Goal: Subscribe to service/newsletter

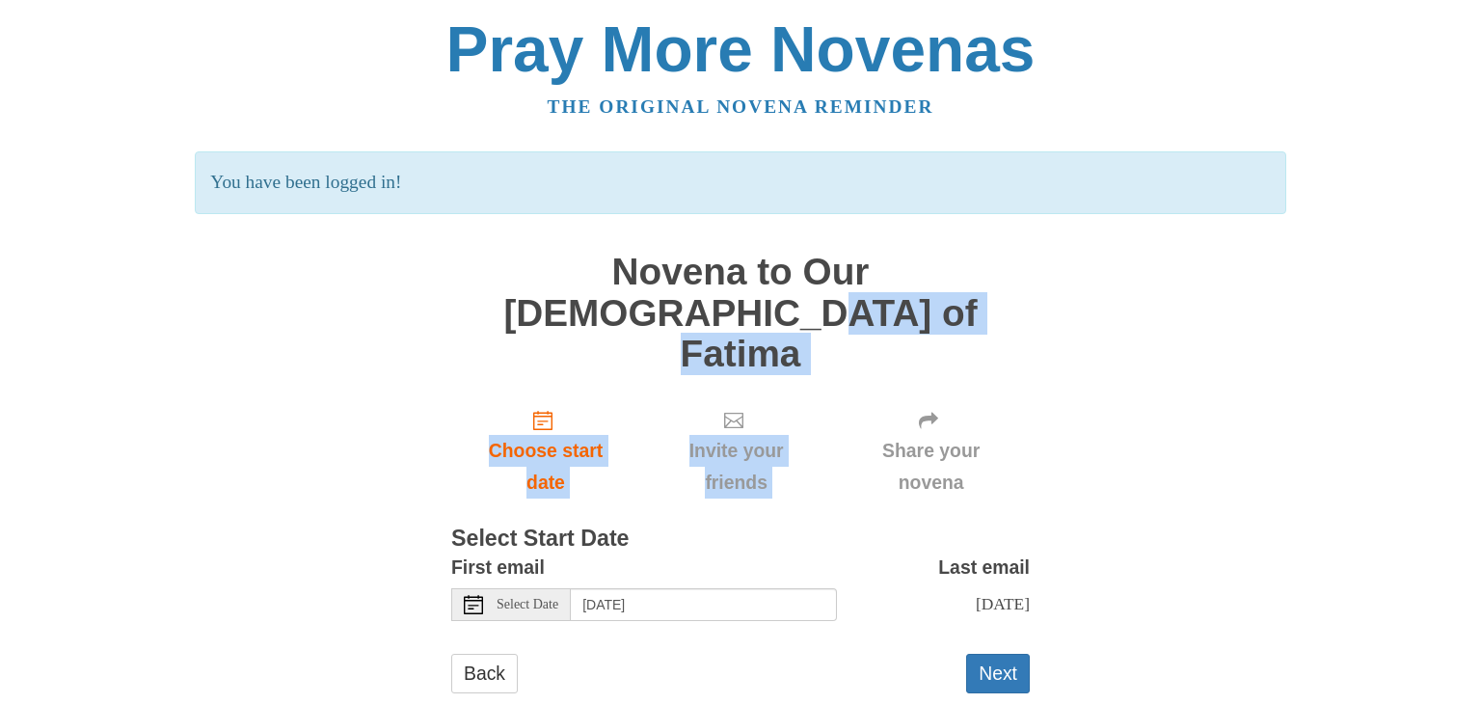
drag, startPoint x: 1479, startPoint y: 298, endPoint x: 1477, endPoint y: 245, distance: 53.0
click at [1477, 245] on body "Pray More Novenas The original novena reminder You have been logged in! Novena …" at bounding box center [740, 374] width 1481 height 749
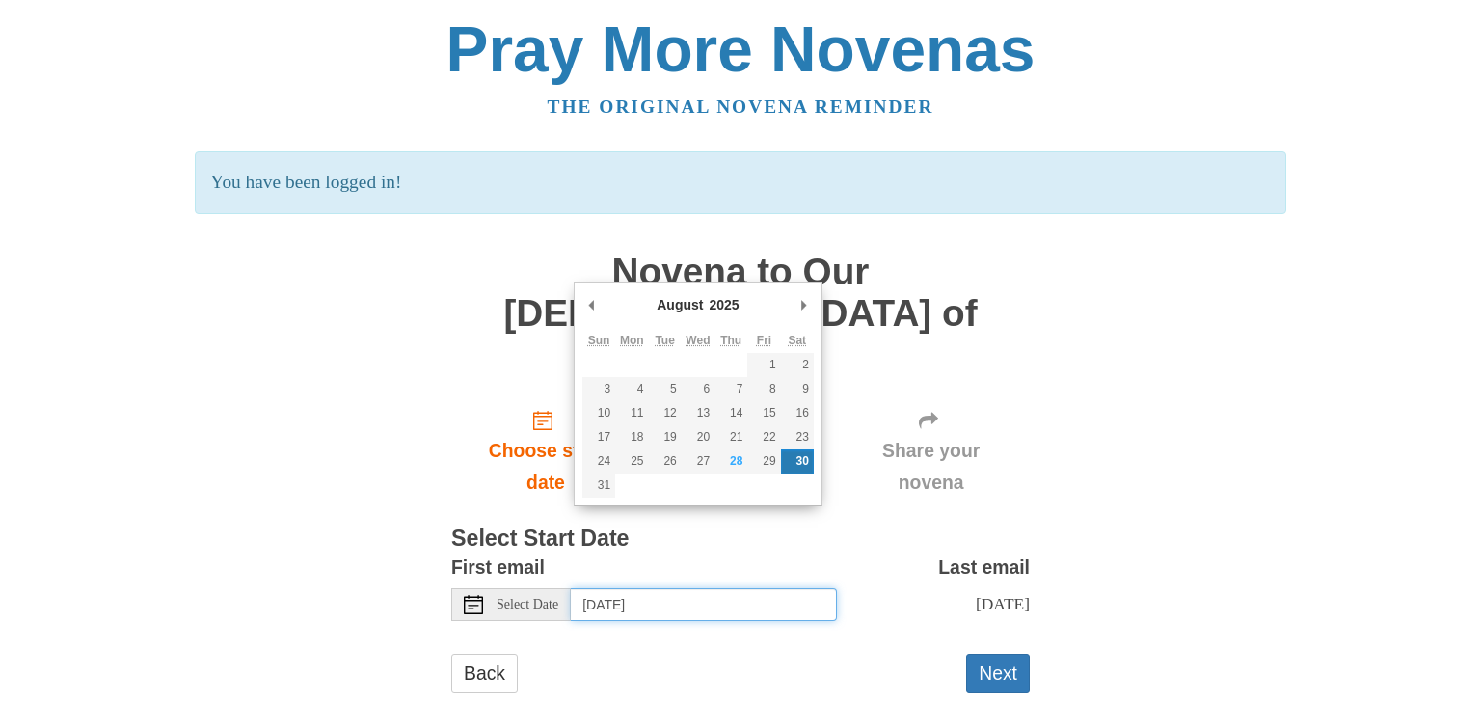
click at [744, 588] on input "Saturday, August 30th" at bounding box center [704, 604] width 266 height 33
type input "Friday, August 29th"
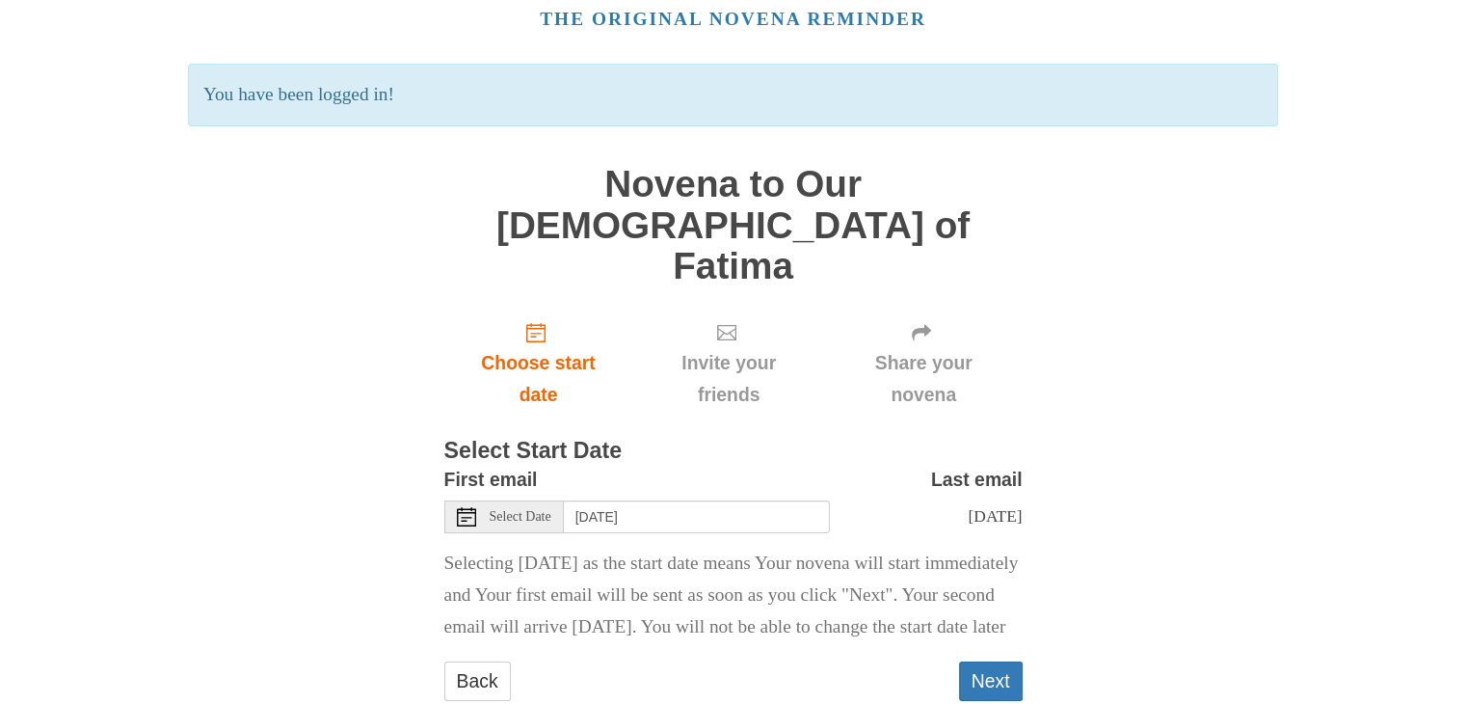
scroll to position [90, 0]
click at [1006, 659] on button "Next" at bounding box center [991, 679] width 64 height 40
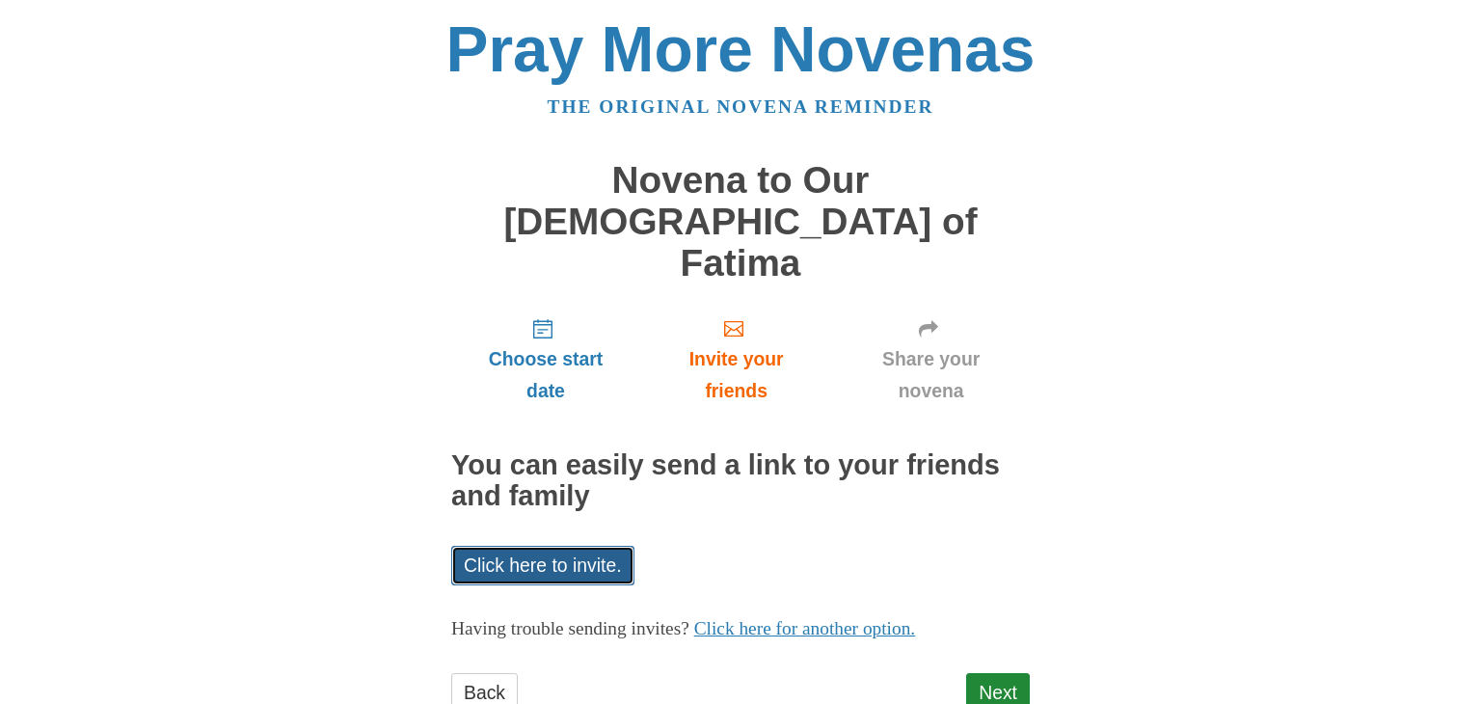
click at [568, 546] on link "Click here to invite." at bounding box center [542, 566] width 183 height 40
click at [783, 462] on div "Choose start date Invite your friends Share your novena You can easily send a l…" at bounding box center [740, 517] width 578 height 429
click at [519, 546] on link "Click here to invite." at bounding box center [542, 566] width 183 height 40
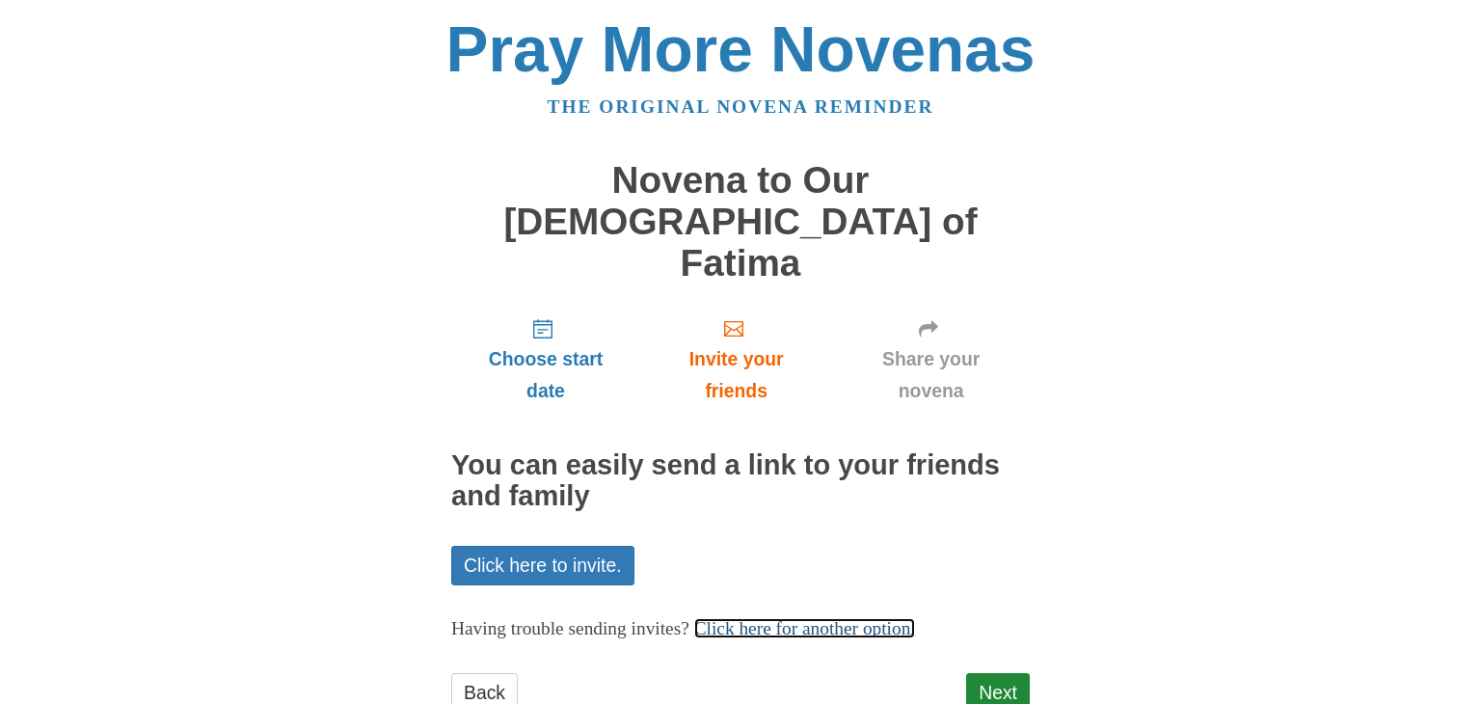
click at [775, 618] on link "Click here for another option." at bounding box center [805, 628] width 222 height 20
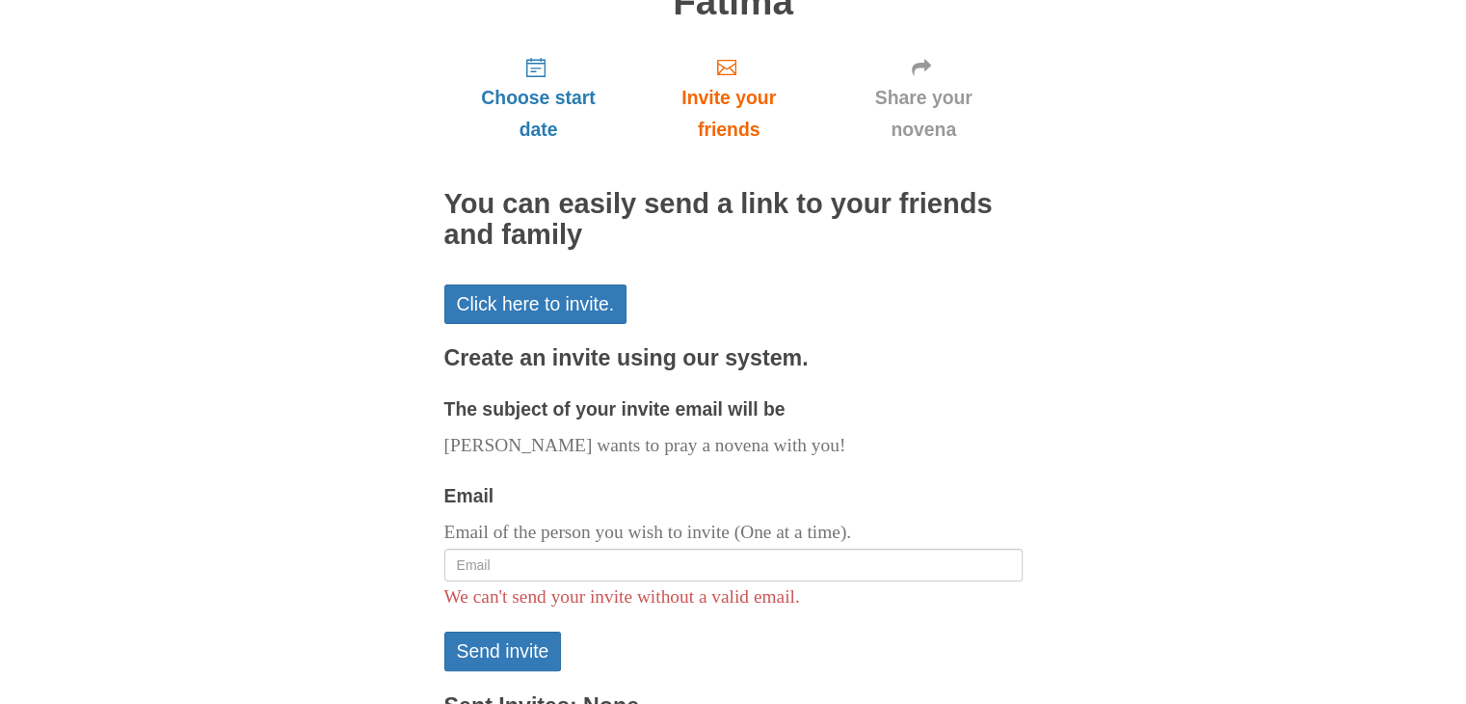
scroll to position [310, 0]
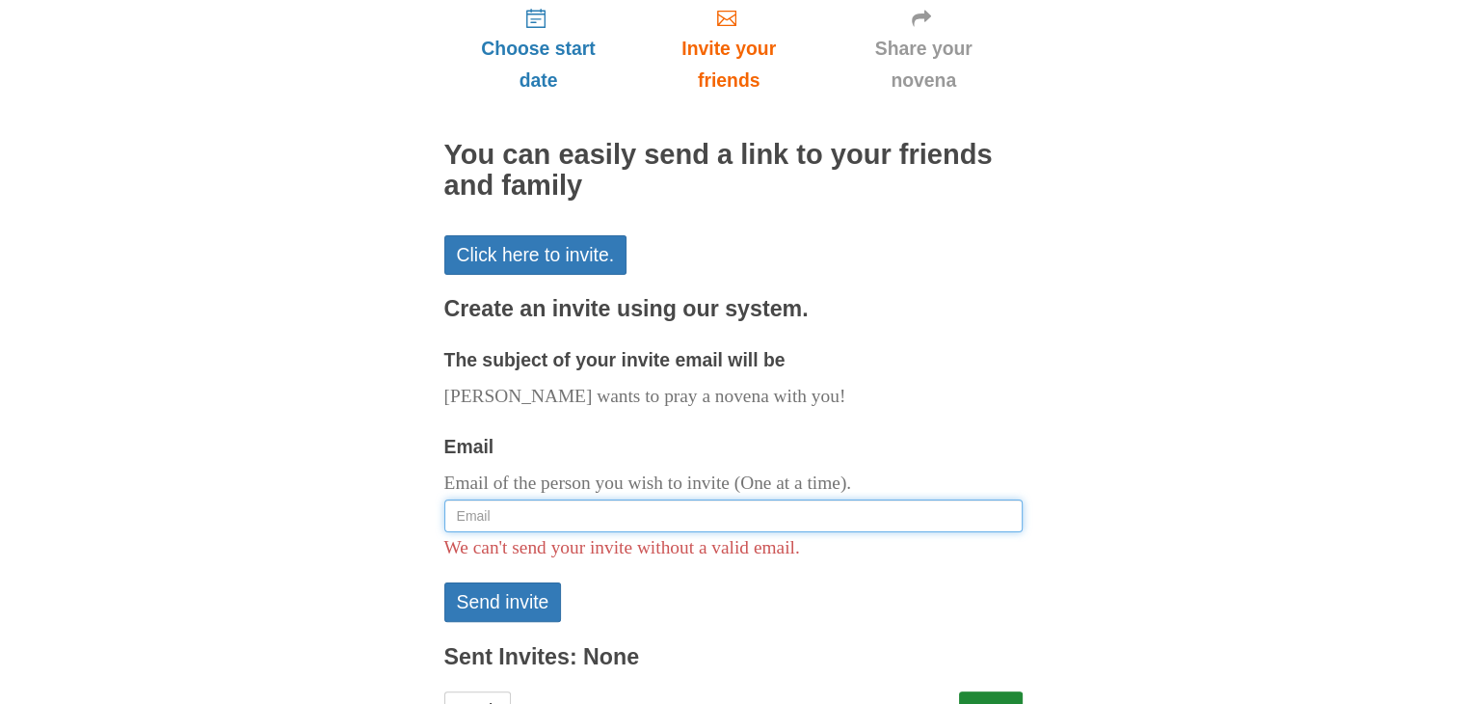
click at [561, 499] on input "Email" at bounding box center [733, 515] width 578 height 33
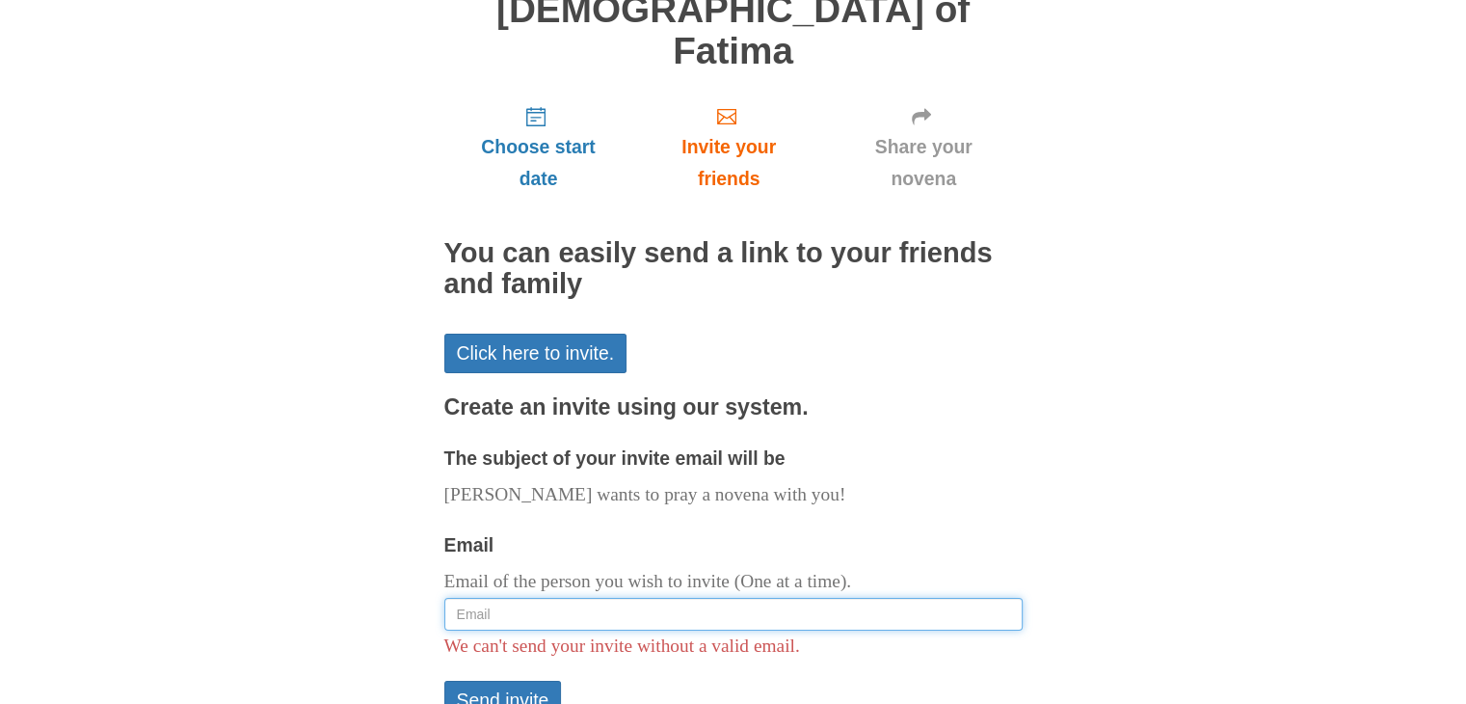
scroll to position [161, 0]
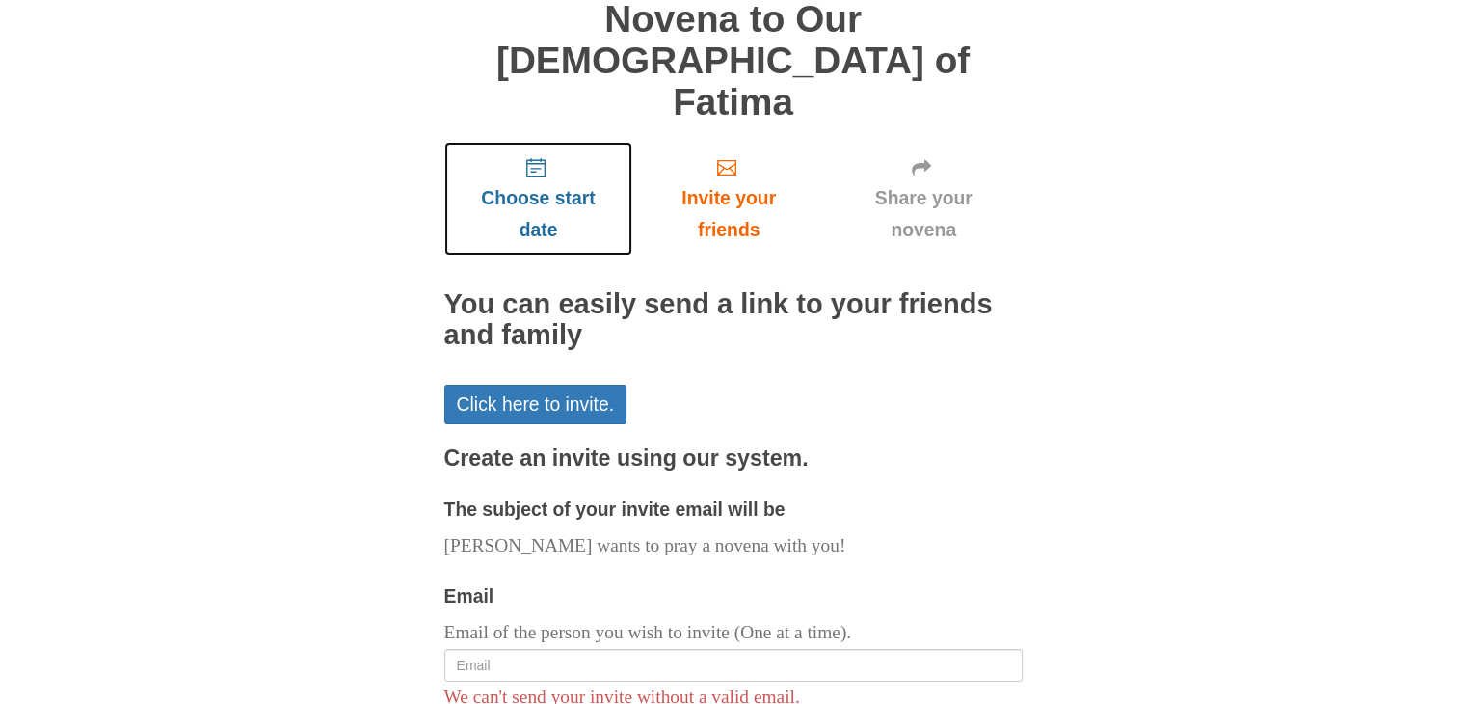
click at [574, 182] on span "Choose start date" at bounding box center [539, 214] width 150 height 64
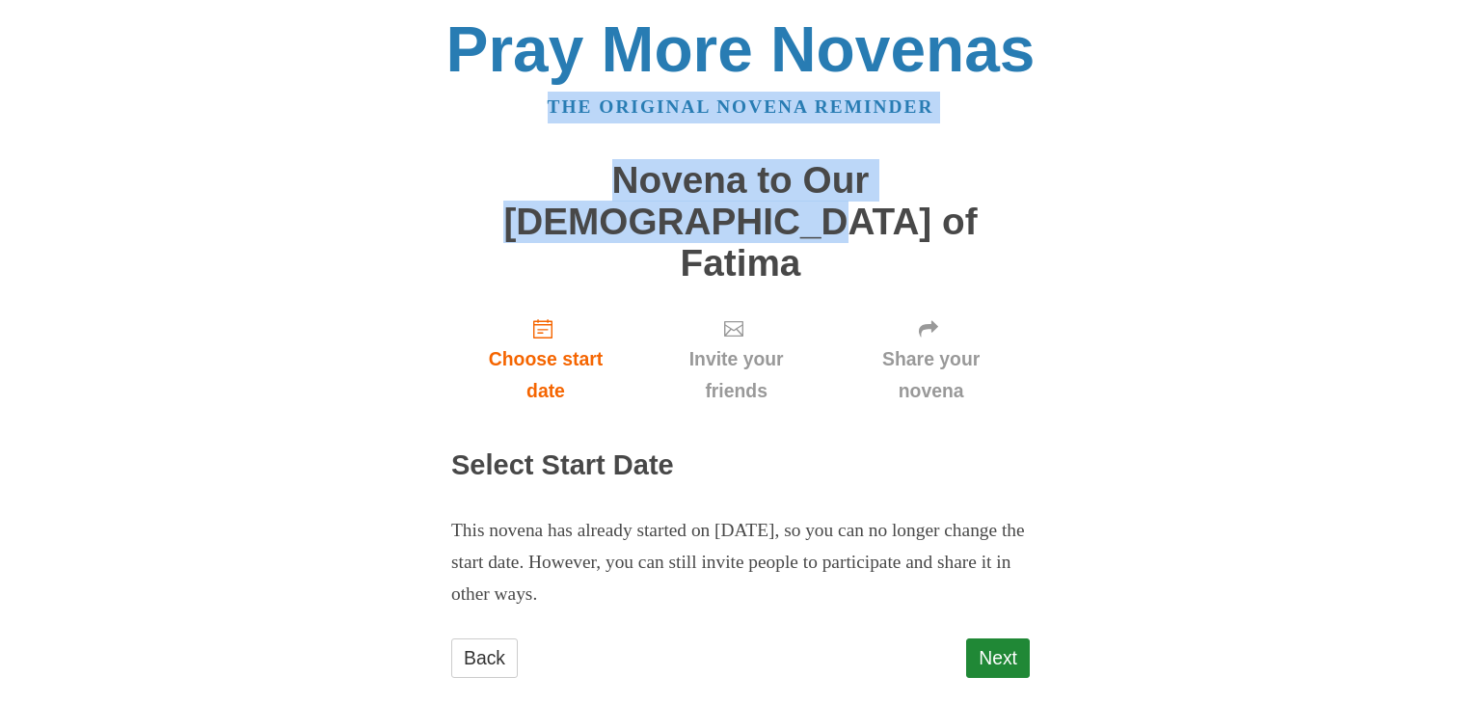
drag, startPoint x: 1480, startPoint y: 201, endPoint x: 1480, endPoint y: 58, distance: 143.6
click at [1480, 58] on body "Pray More Novenas The original novena reminder Novena to Our Lady of Fatima Cho…" at bounding box center [740, 367] width 1481 height 734
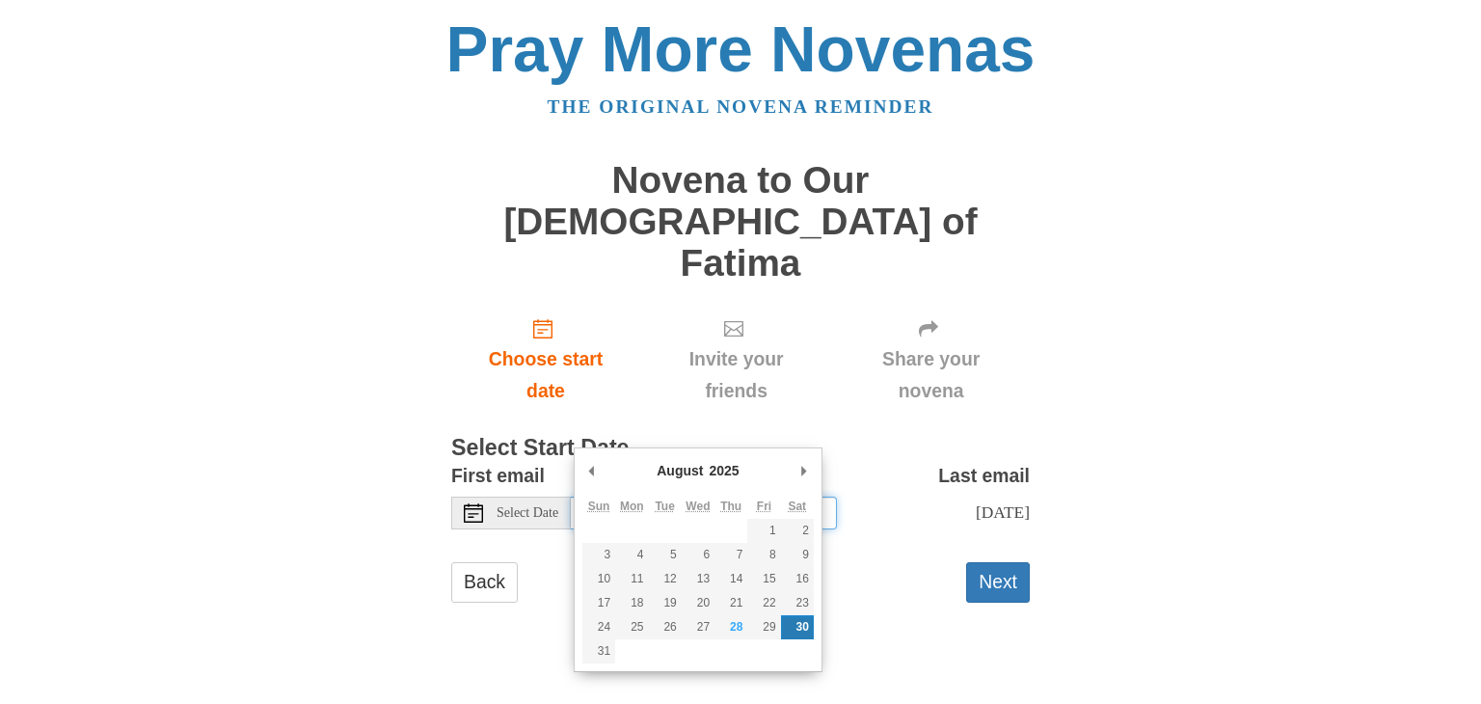
click at [612, 496] on input "Saturday, August 30th" at bounding box center [704, 512] width 266 height 33
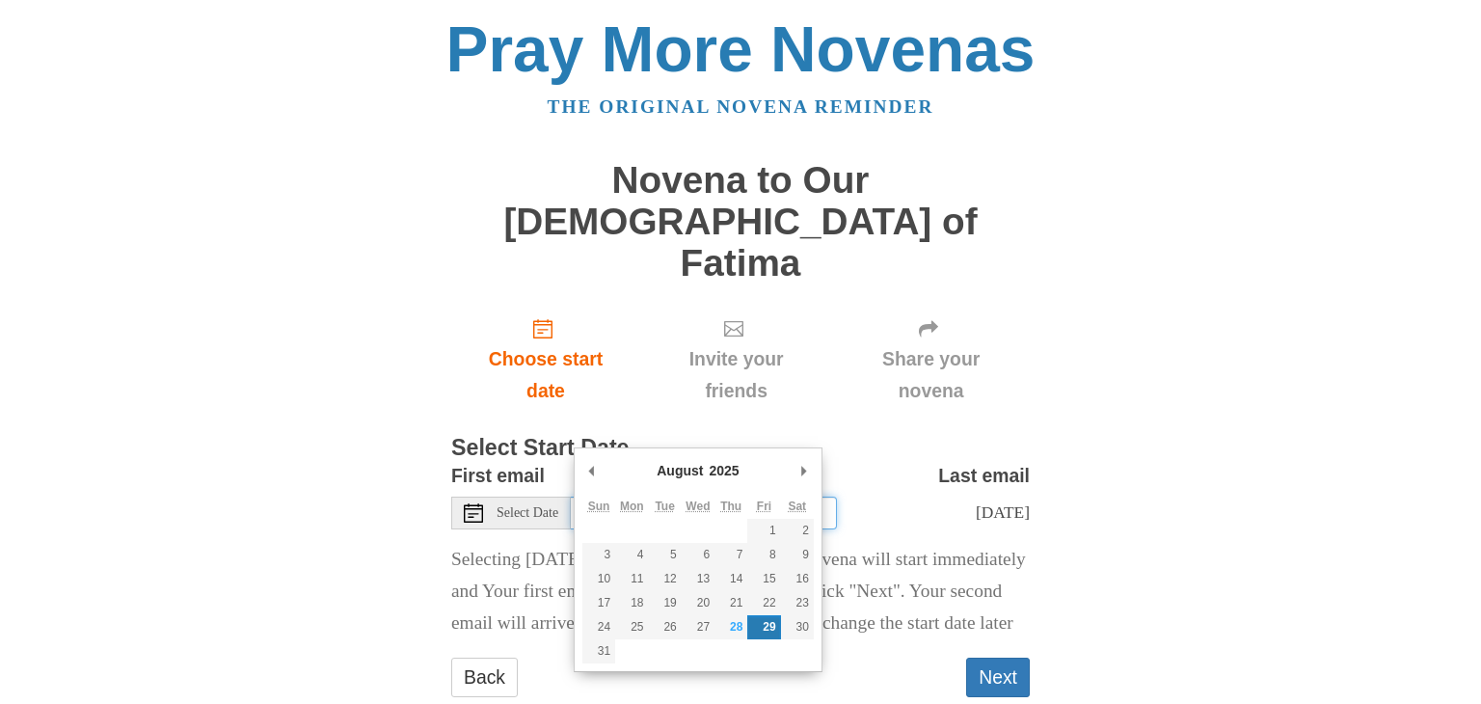
click at [737, 496] on input "Friday, August 29th" at bounding box center [704, 512] width 266 height 33
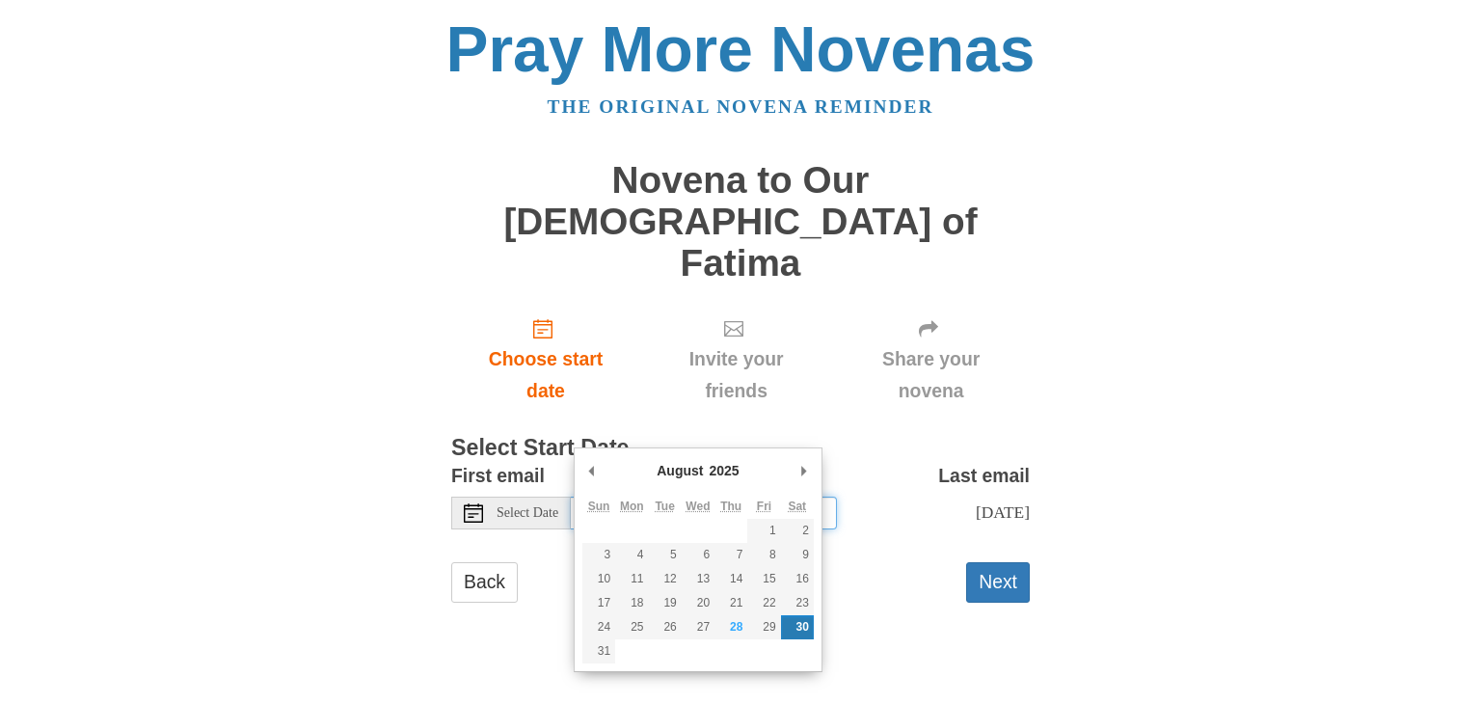
click at [698, 496] on input "Saturday, August 30th" at bounding box center [704, 512] width 266 height 33
type input "Friday, August 29th"
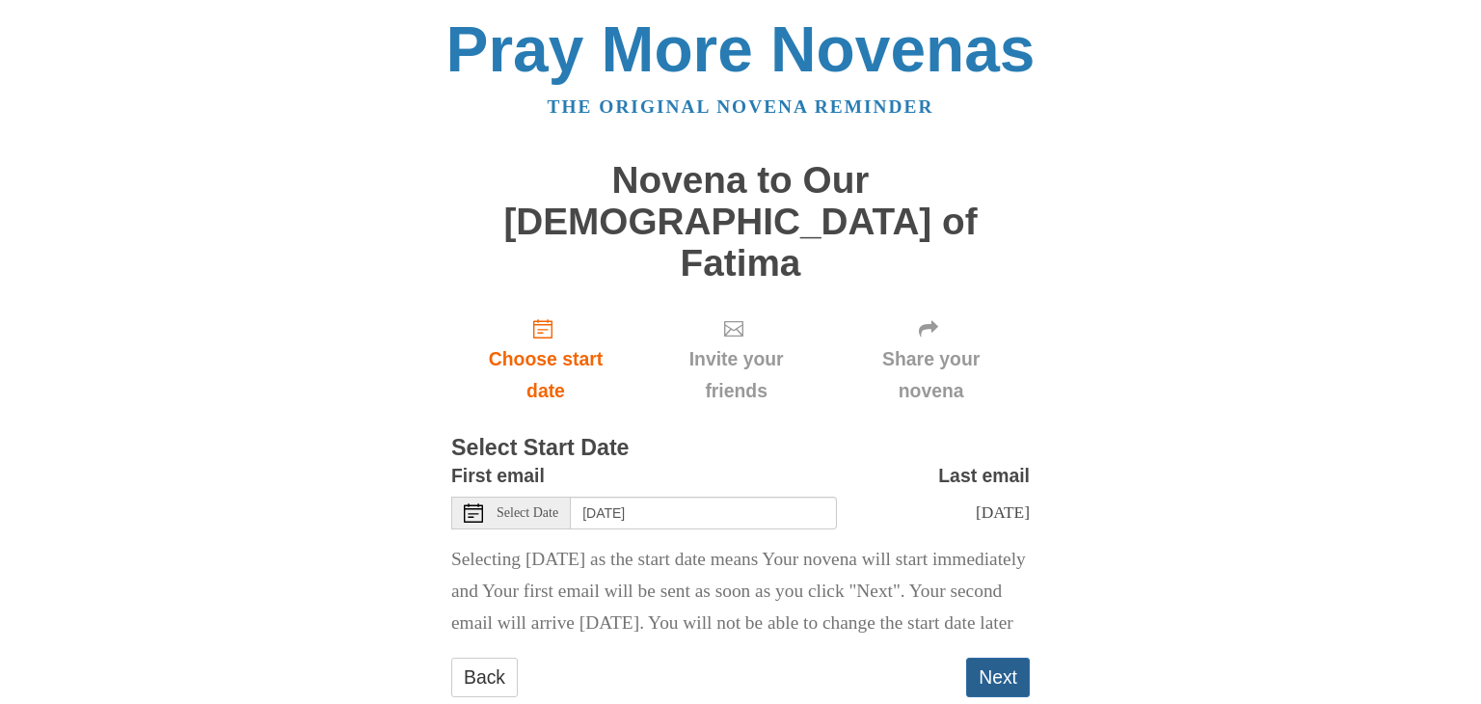
click at [983, 657] on button "Next" at bounding box center [998, 677] width 64 height 40
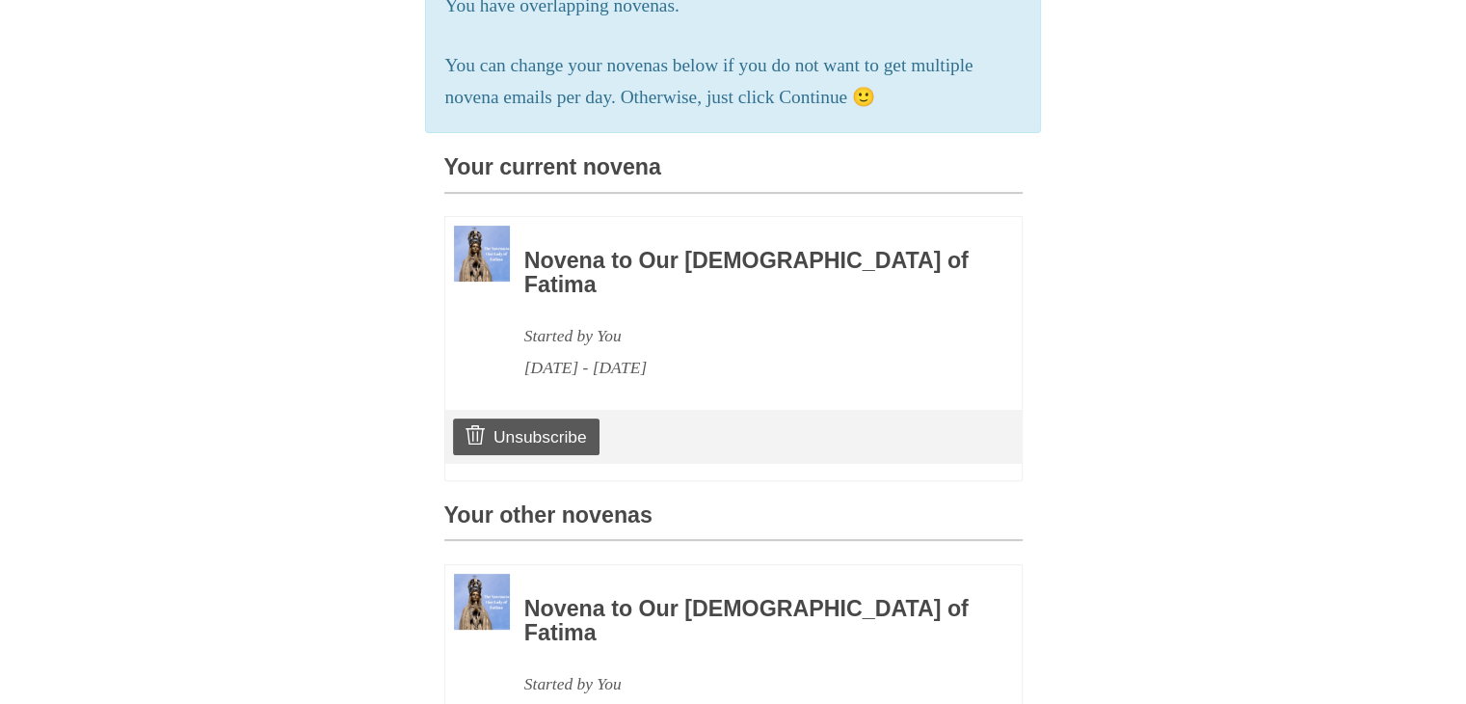
scroll to position [458, 0]
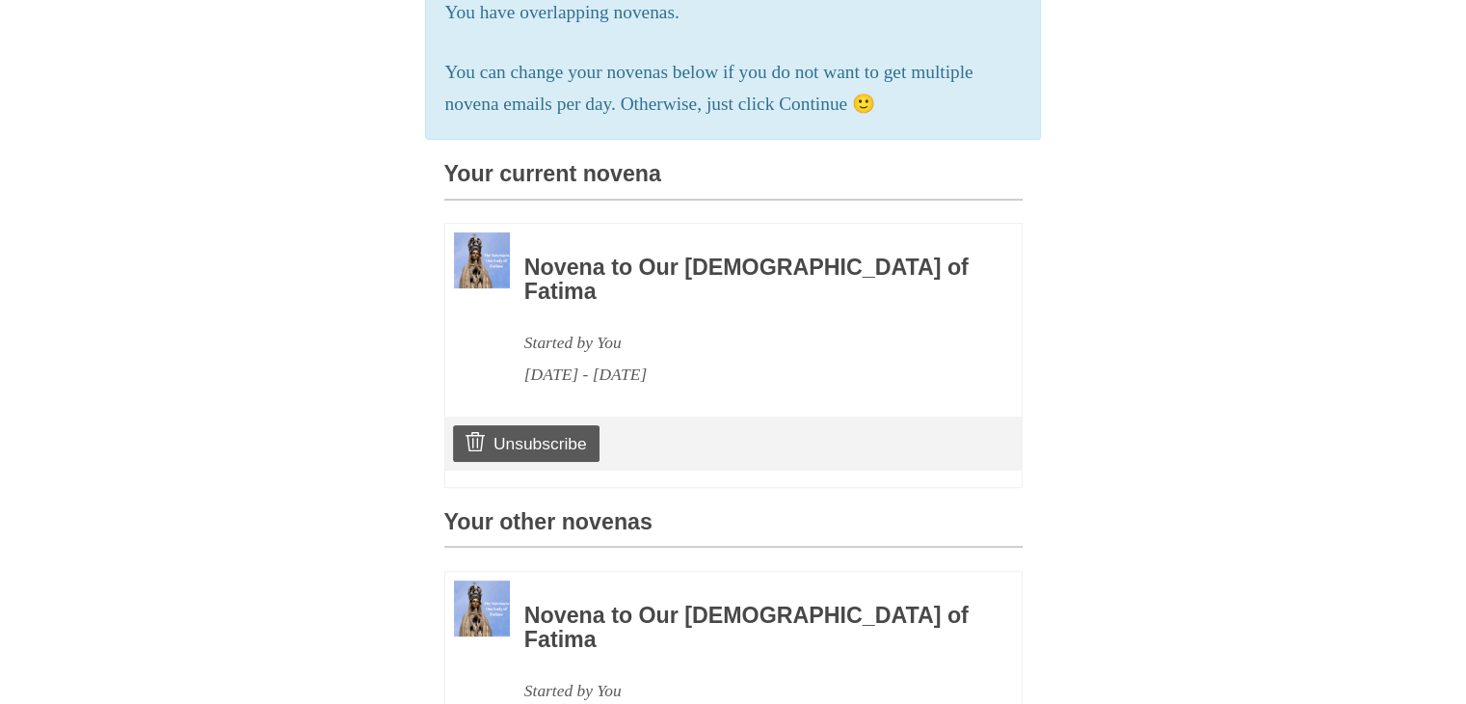
click at [734, 255] on h3 "Novena to Our [DEMOGRAPHIC_DATA] of Fatima" at bounding box center [746, 279] width 445 height 49
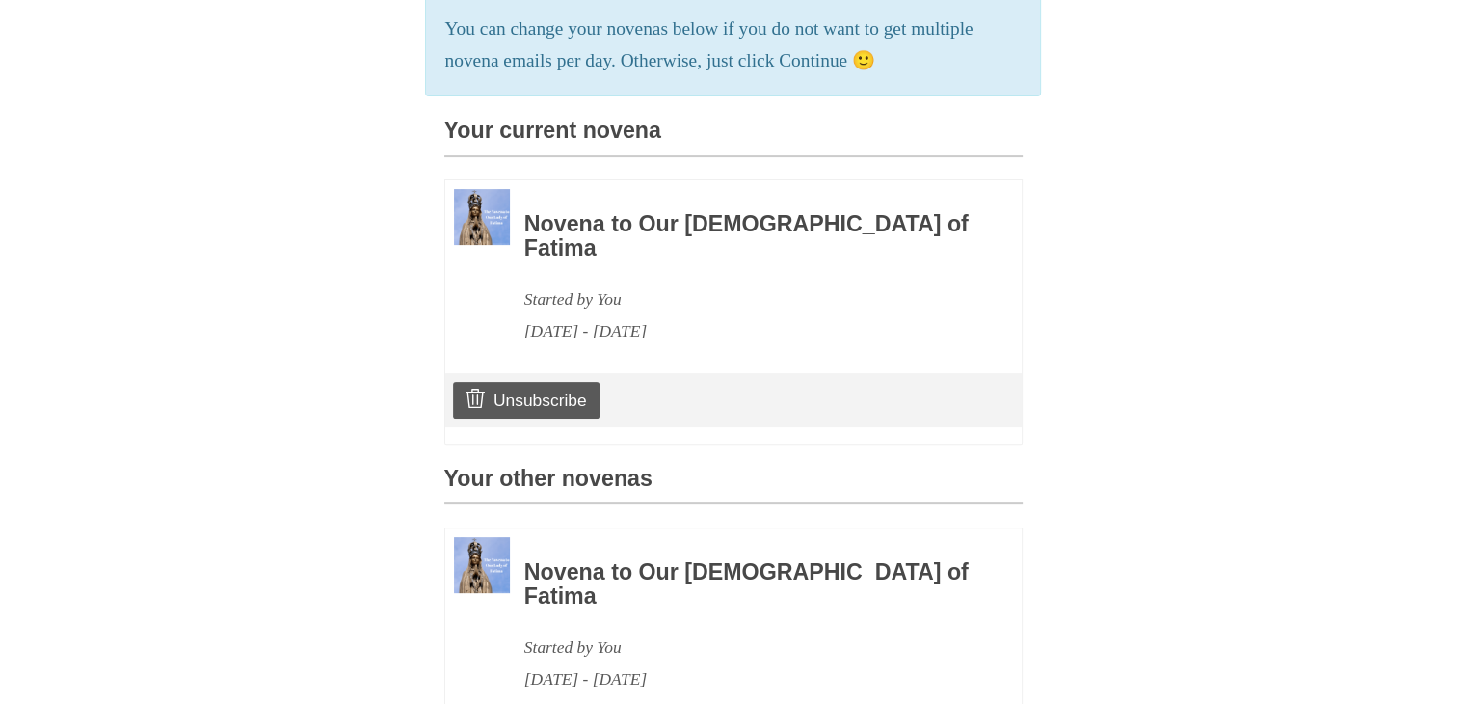
scroll to position [502, 0]
click at [571, 381] on link "Unsubscribe" at bounding box center [526, 399] width 146 height 37
click at [509, 381] on link "Unsubscribe" at bounding box center [526, 399] width 146 height 37
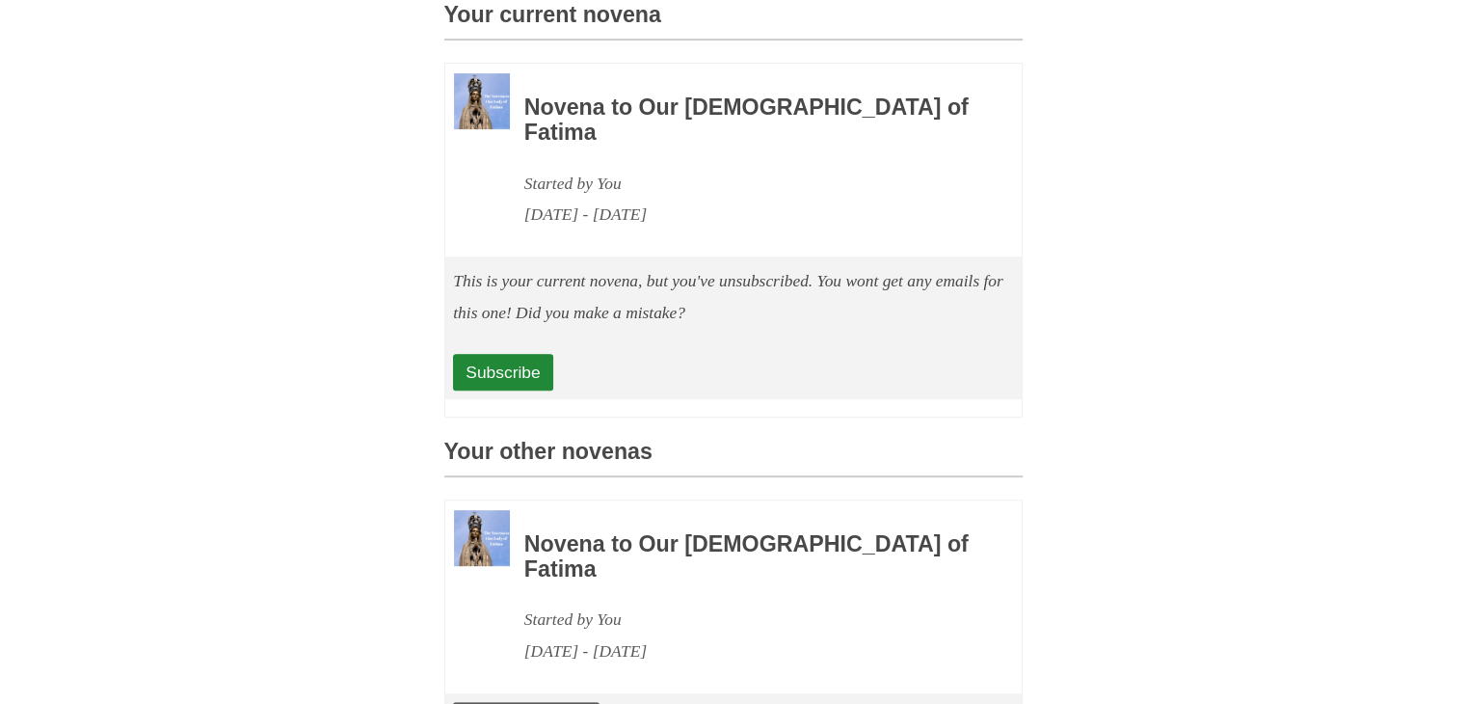
scroll to position [714, 0]
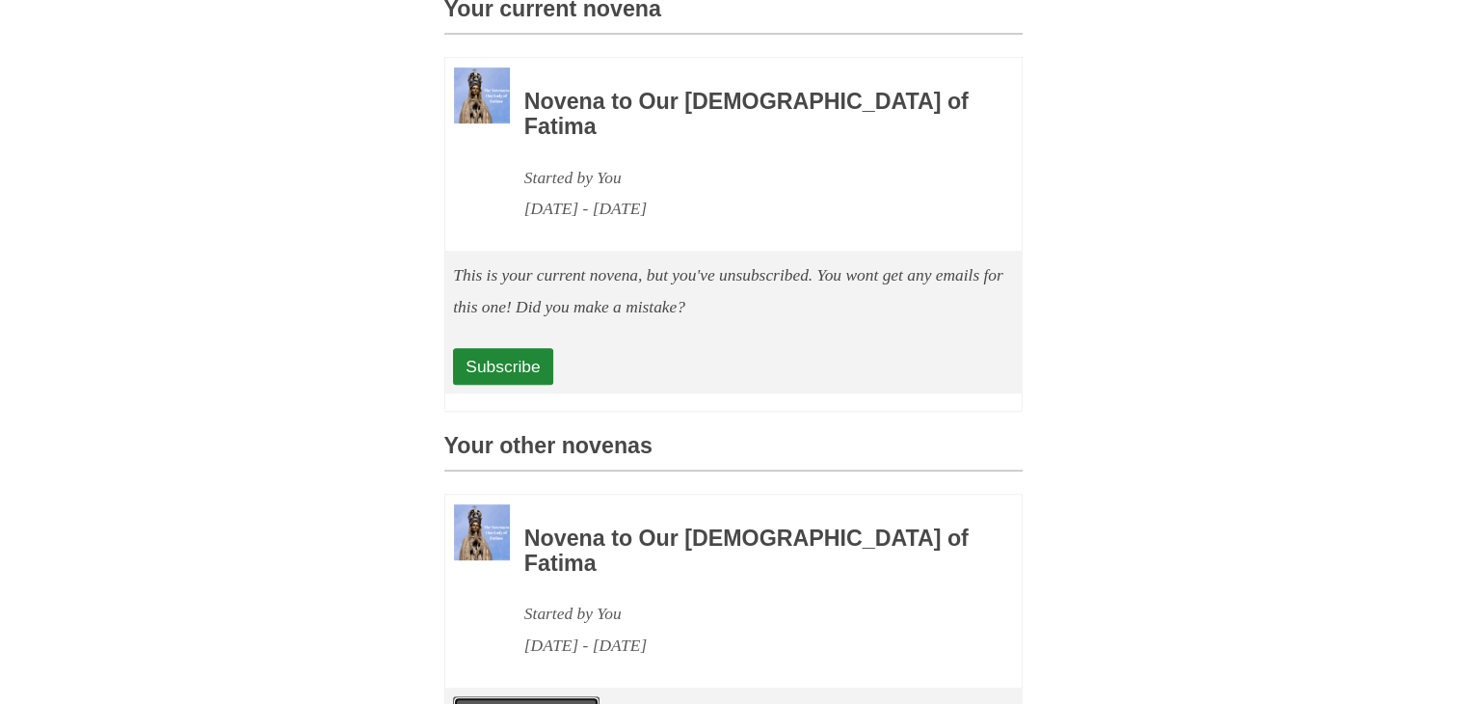
drag, startPoint x: 478, startPoint y: 616, endPoint x: 825, endPoint y: 126, distance: 600.1
click at [478, 703] on icon at bounding box center [475, 713] width 19 height 19
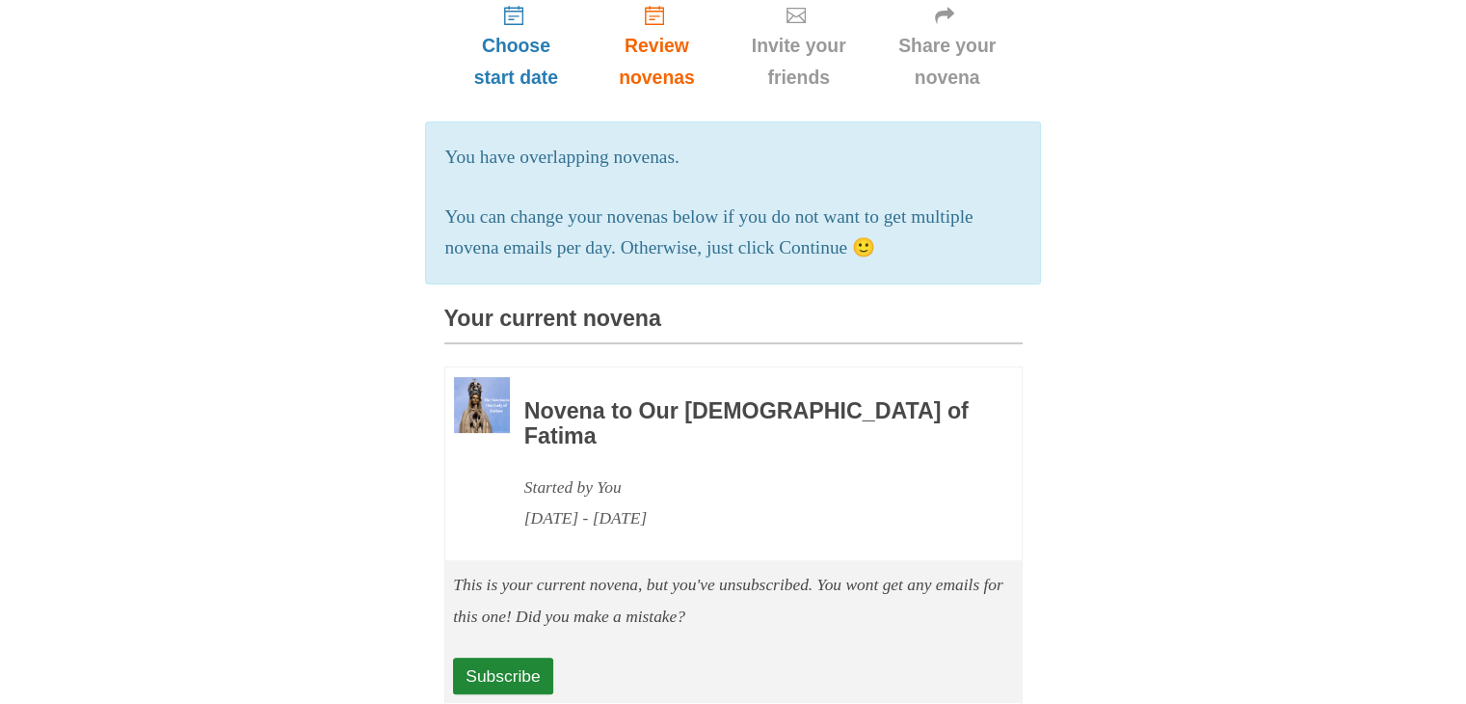
scroll to position [634, 0]
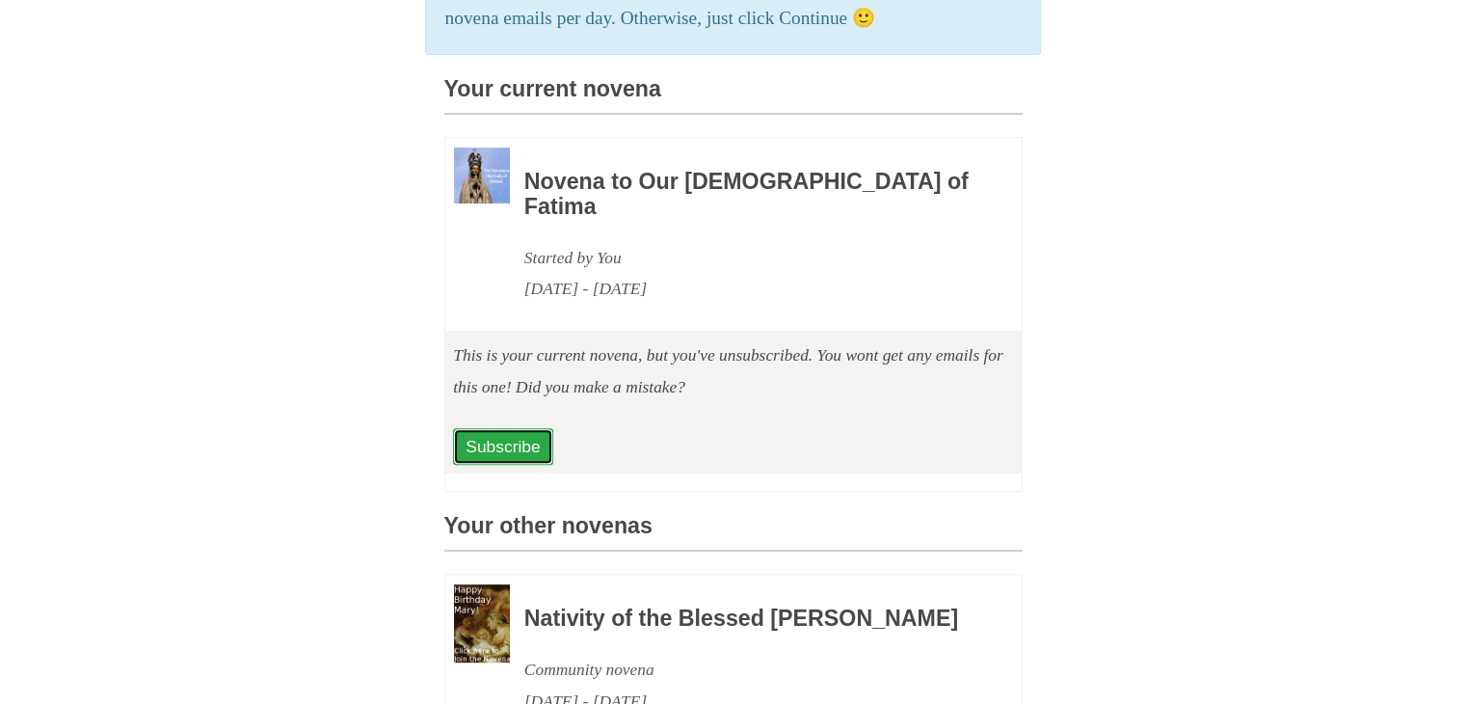
click at [497, 428] on link "Subscribe" at bounding box center [502, 446] width 99 height 37
